Goal: Information Seeking & Learning: Learn about a topic

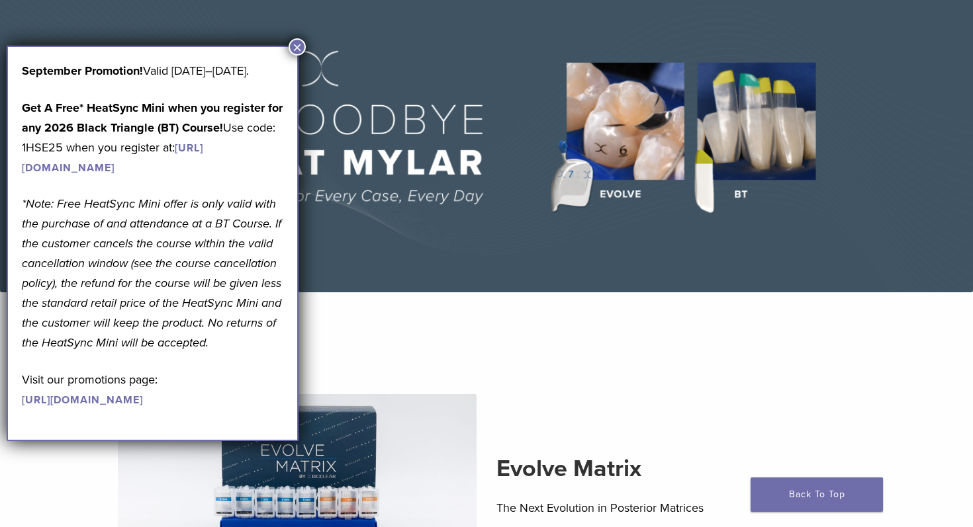
scroll to position [283, 0]
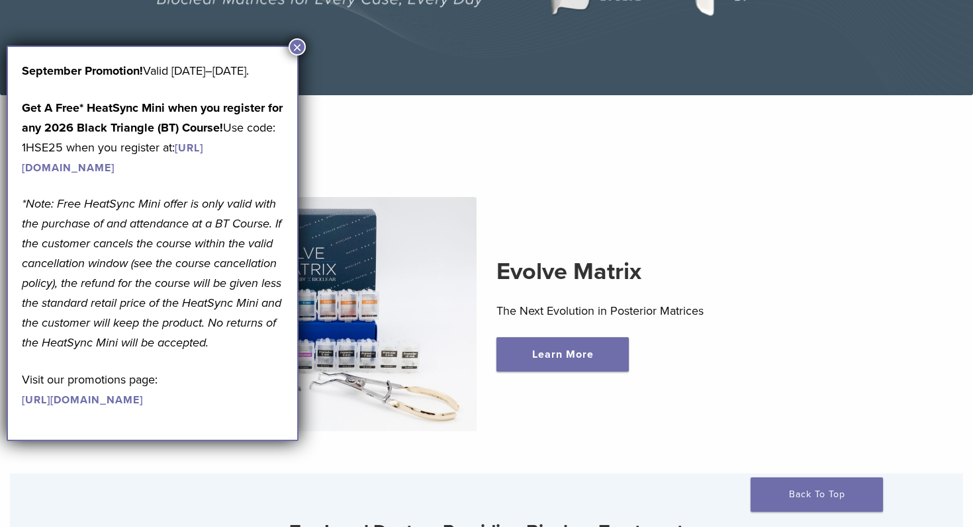
click at [293, 49] on button "×" at bounding box center [296, 46] width 17 height 17
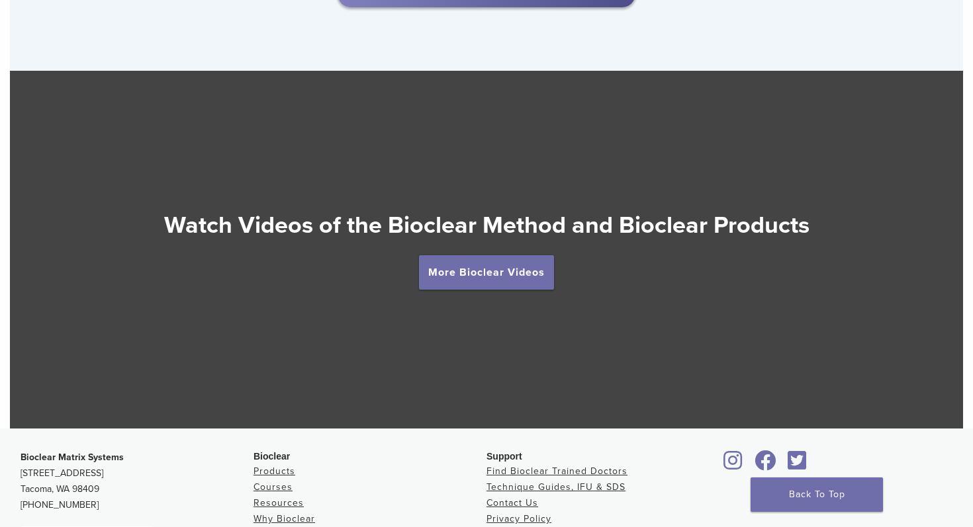
scroll to position [2334, 0]
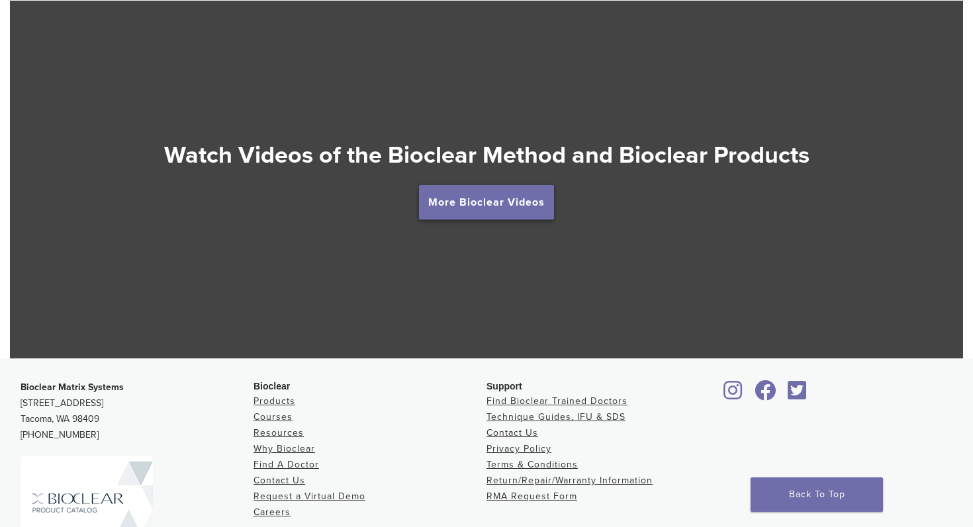
click at [479, 202] on link "More Bioclear Videos" at bounding box center [486, 202] width 135 height 34
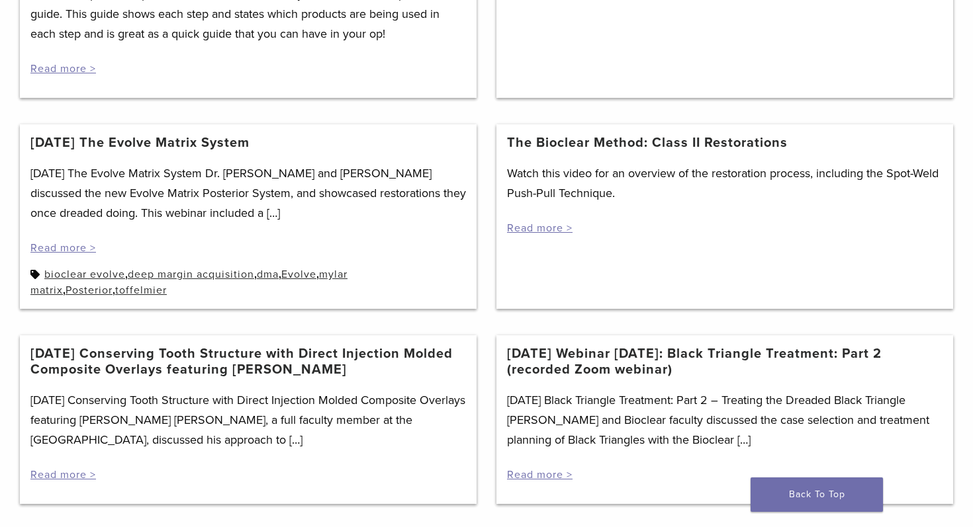
scroll to position [450, 0]
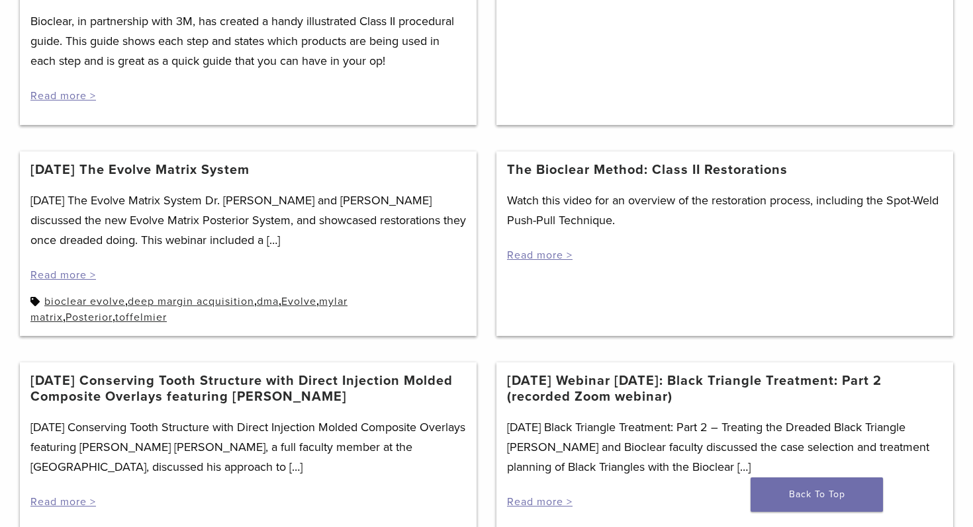
click at [543, 176] on link "The Bioclear Method: Class II Restorations" at bounding box center [647, 170] width 281 height 16
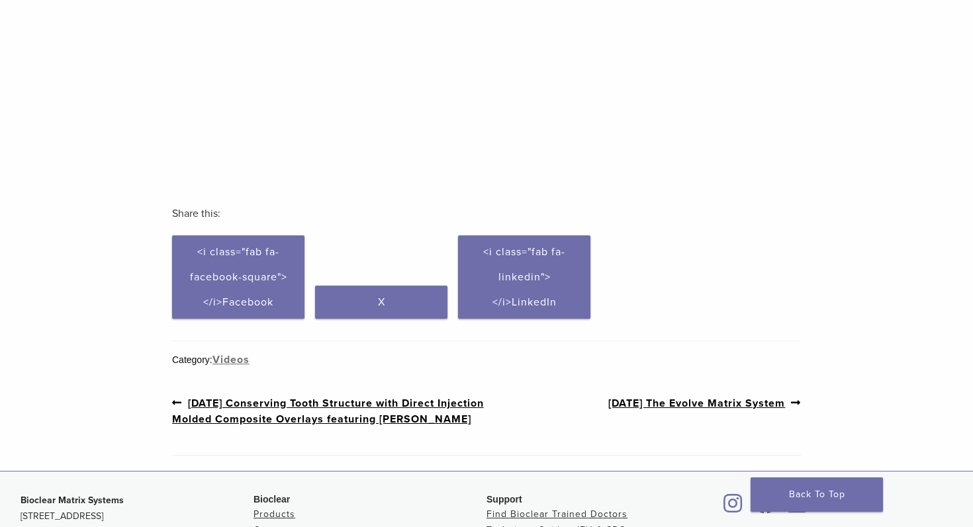
scroll to position [633, 0]
